Goal: Information Seeking & Learning: Find specific fact

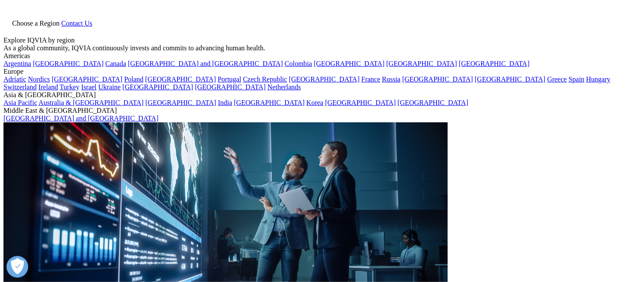
type input "Ecovadis"
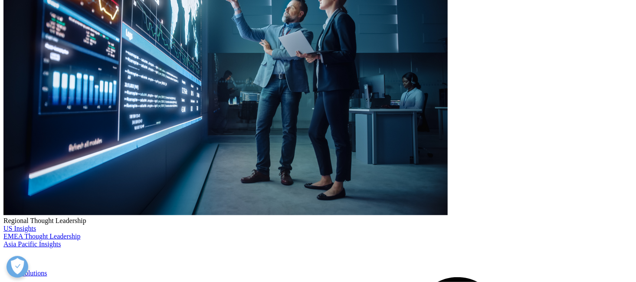
scroll to position [88, 0]
